Goal: Check status: Check status

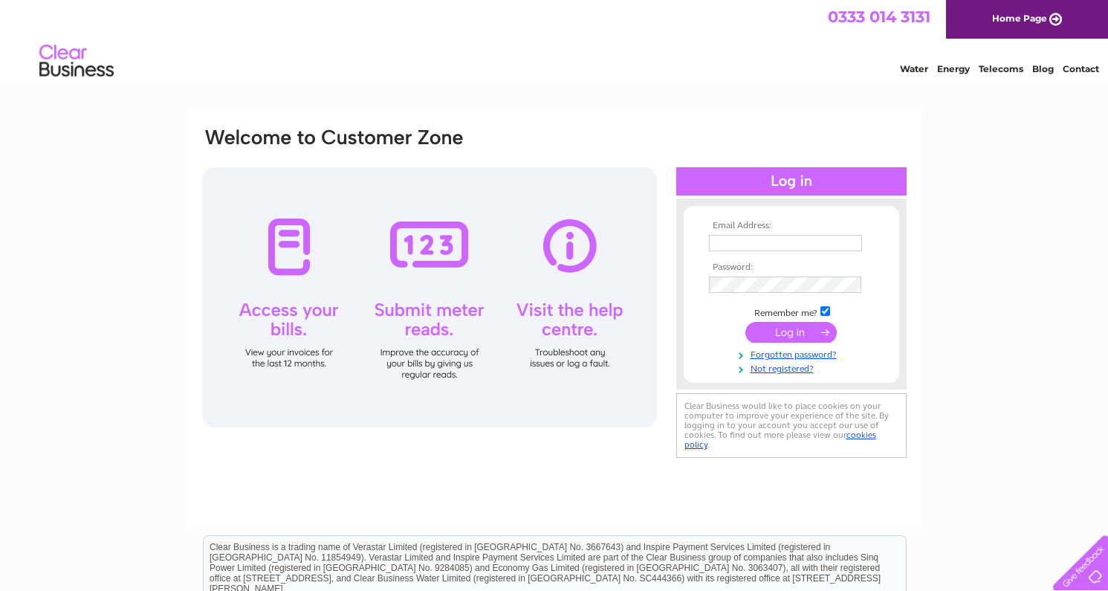
type input "eyemouthautocentre@btconnect.com"
click at [792, 332] on input "submit" at bounding box center [790, 332] width 91 height 21
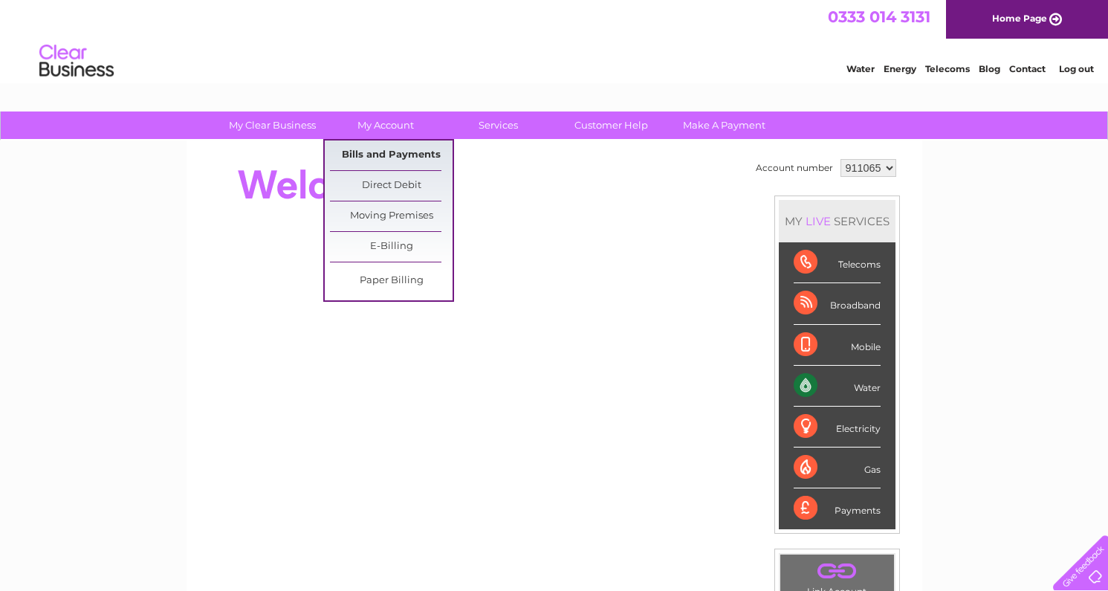
click at [382, 152] on link "Bills and Payments" at bounding box center [391, 155] width 123 height 30
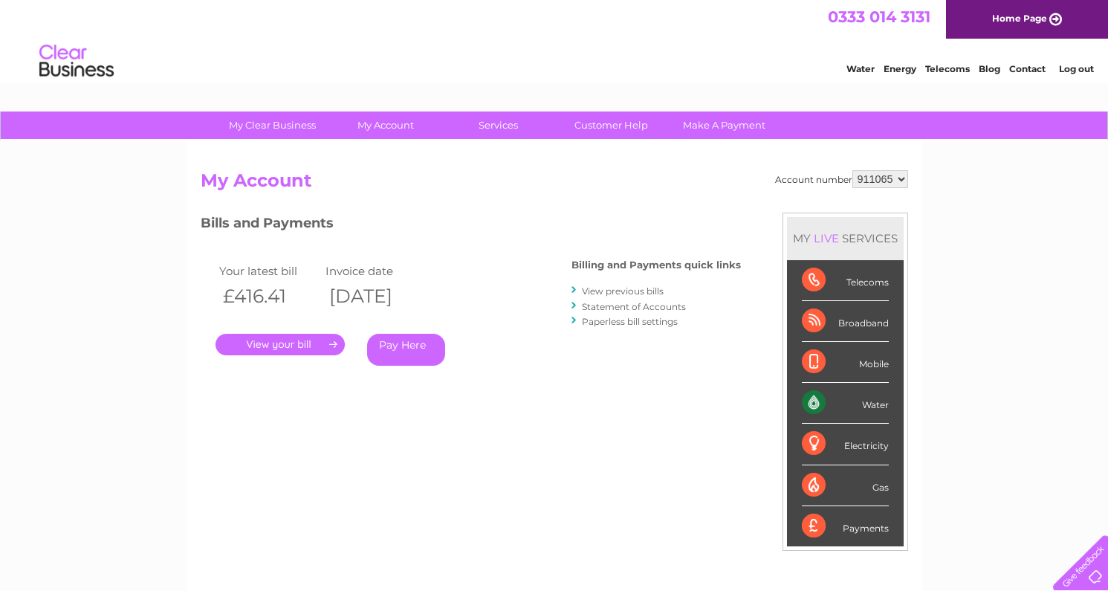
click at [317, 341] on link "." at bounding box center [280, 345] width 129 height 22
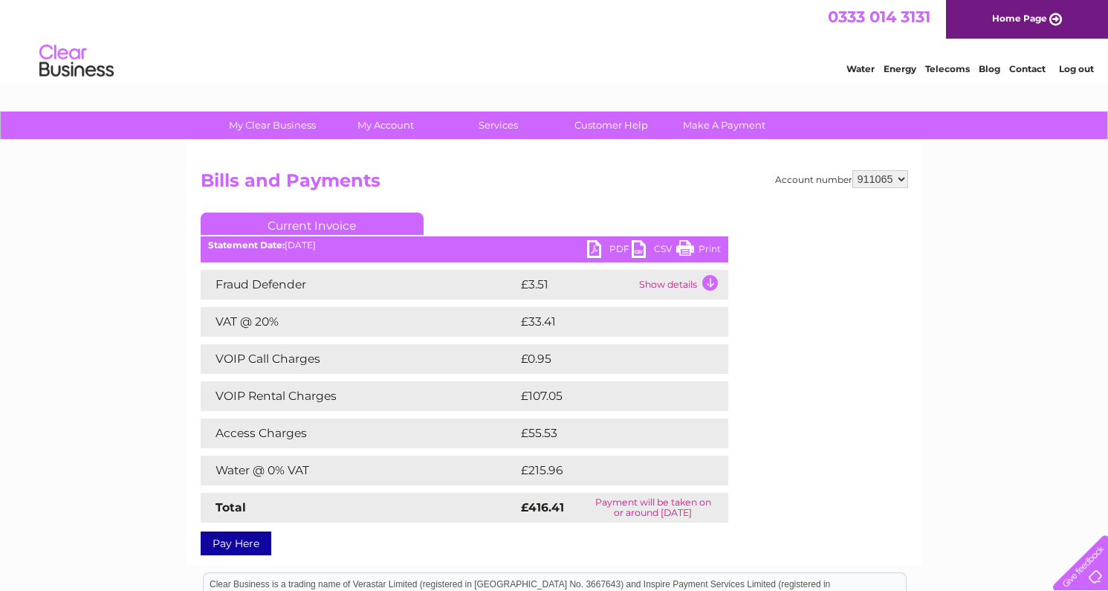
scroll to position [74, 0]
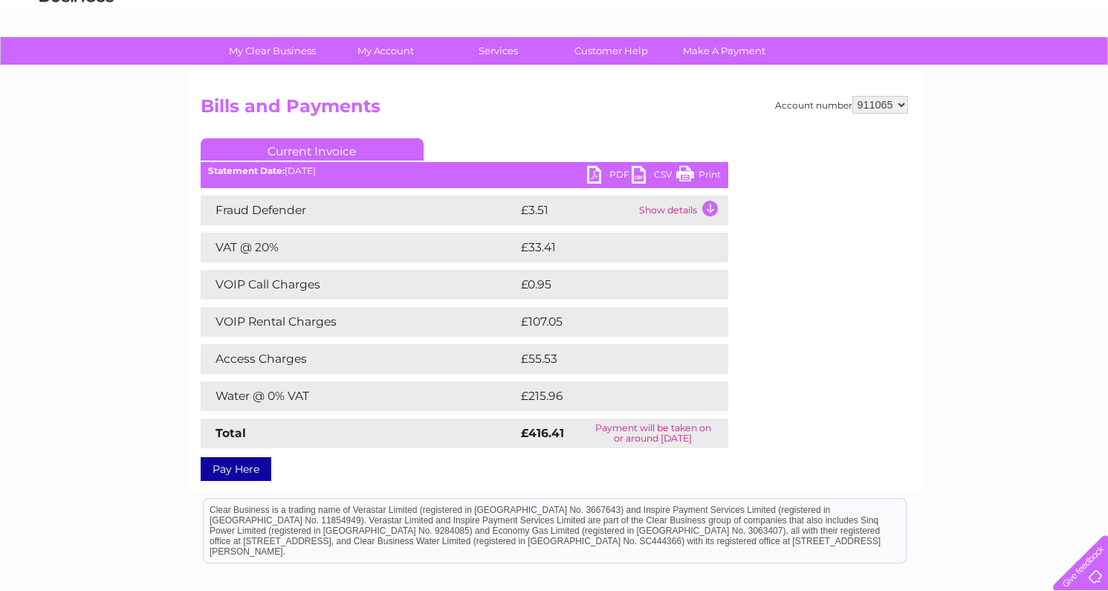
click at [696, 210] on td "Show details" at bounding box center [681, 210] width 93 height 30
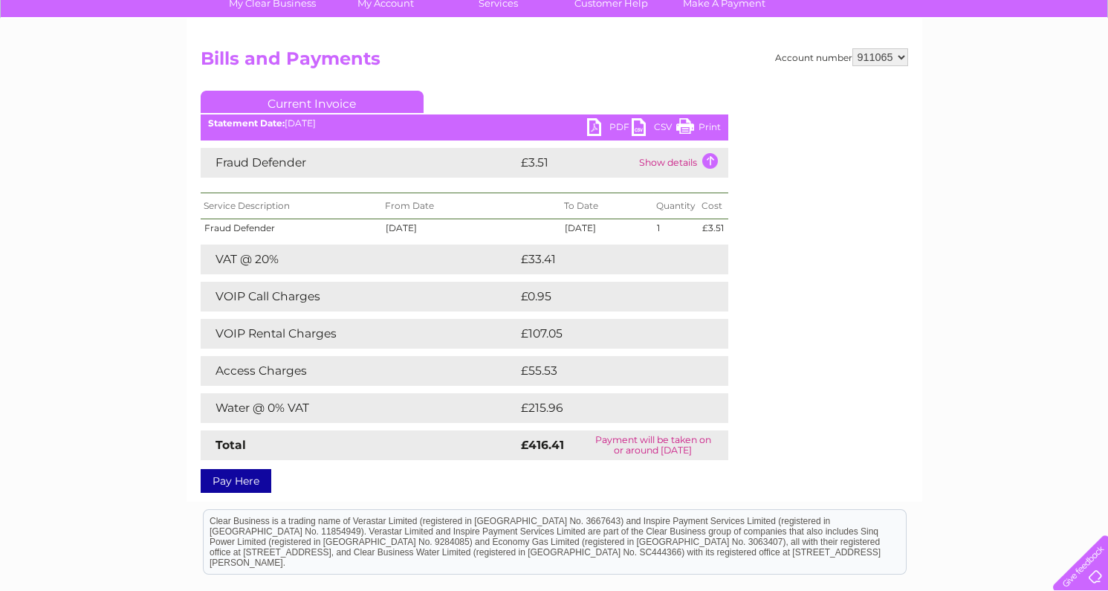
scroll to position [149, 0]
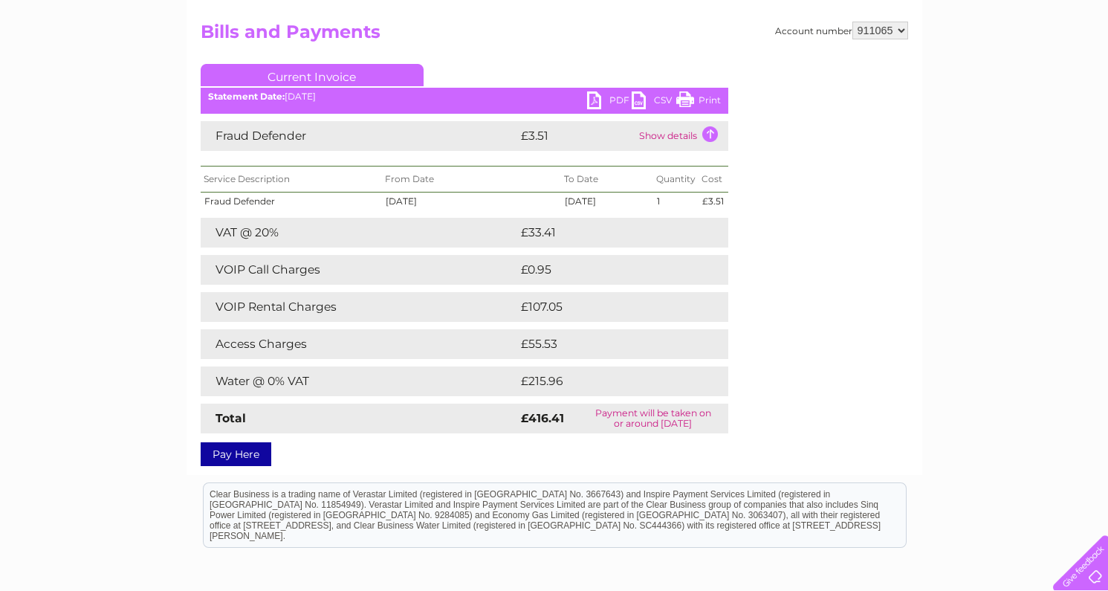
click at [700, 98] on link "Print" at bounding box center [698, 102] width 45 height 22
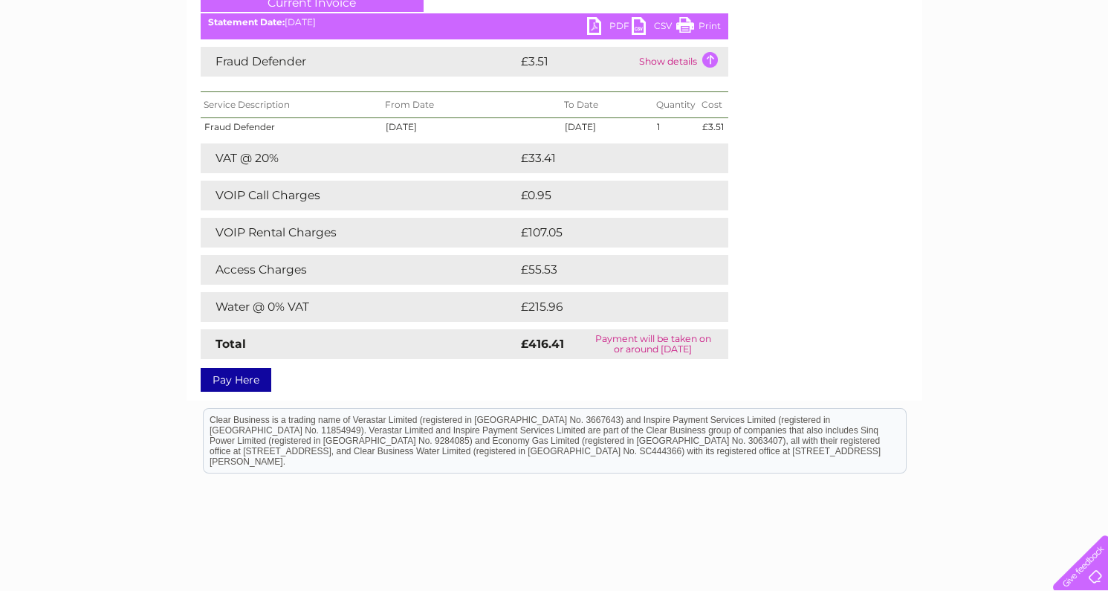
scroll to position [0, 0]
